Goal: Task Accomplishment & Management: Use online tool/utility

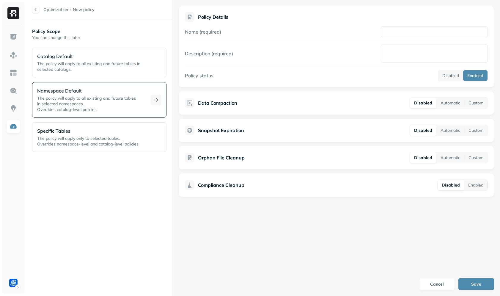
click at [72, 95] on span "The policy will apply to all existing and future tables" at bounding box center [86, 97] width 99 height 5
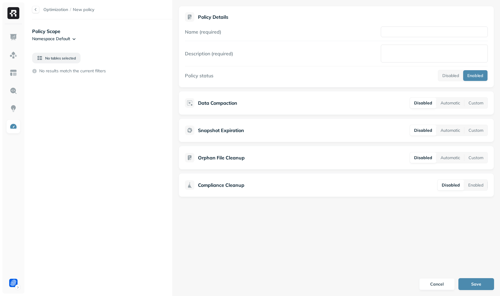
click at [215, 219] on form "Policy Details Name (required) Description (required) Policy status Disabled En…" at bounding box center [336, 148] width 327 height 296
click at [18, 278] on html "Optimization / New policy Policy Scope Namespace Default No tables selected No …" at bounding box center [250, 148] width 500 height 296
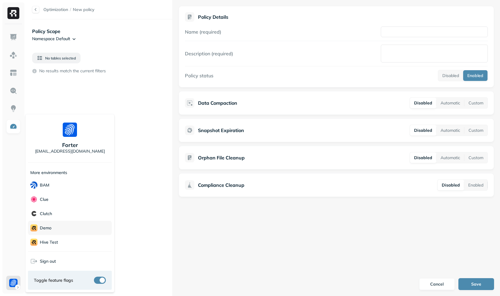
click at [62, 228] on div "demo" at bounding box center [70, 228] width 84 height 14
